Goal: Information Seeking & Learning: Understand process/instructions

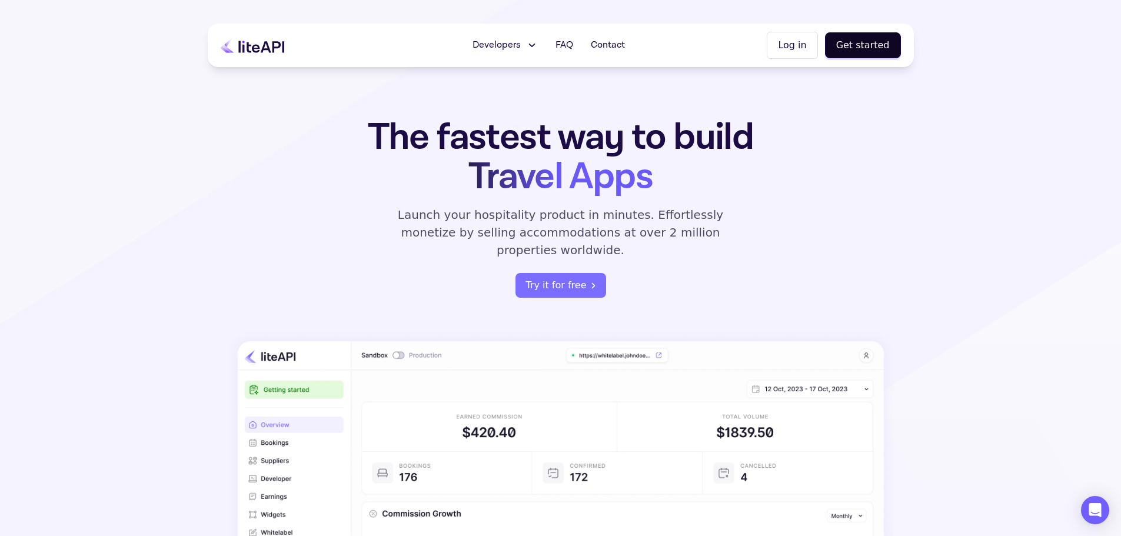
click at [511, 59] on div "Developers Documentation API Reference Status FAQ Contact Log in Get started" at bounding box center [561, 46] width 706 height 44
click at [495, 33] on div "Developers Documentation API Reference Status FAQ Contact Log in Get started" at bounding box center [561, 46] width 706 height 44
click at [495, 41] on span "Developers" at bounding box center [496, 45] width 48 height 14
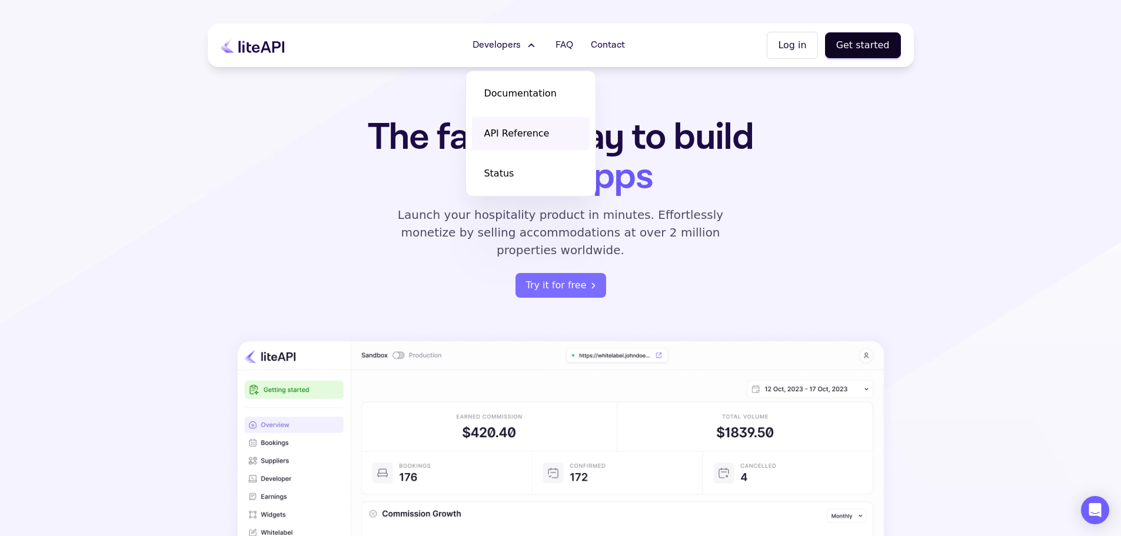
click at [510, 125] on link "API Reference" at bounding box center [531, 133] width 118 height 33
